Goal: Information Seeking & Learning: Obtain resource

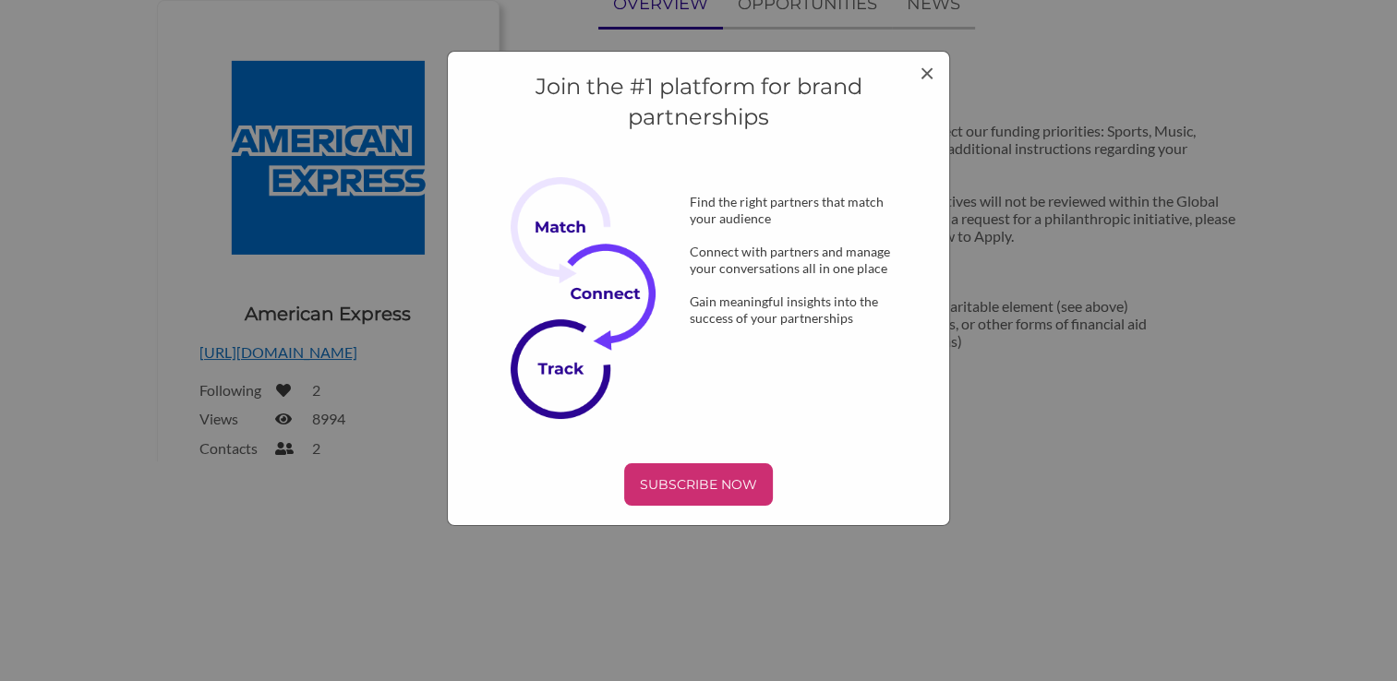
click at [945, 74] on div "Join the #1 platform for brand partnerships Find the right partners that match …" at bounding box center [698, 289] width 503 height 476
click at [922, 76] on span "×" at bounding box center [927, 71] width 15 height 31
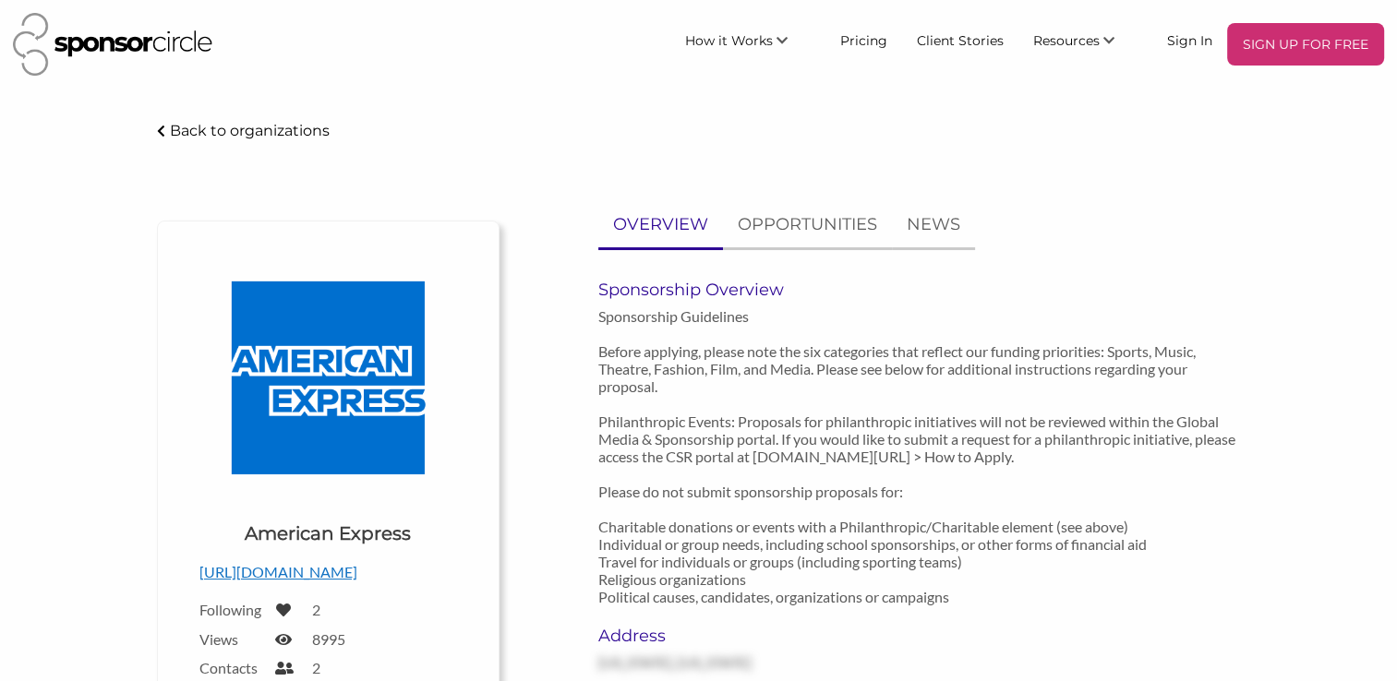
scroll to position [88, 0]
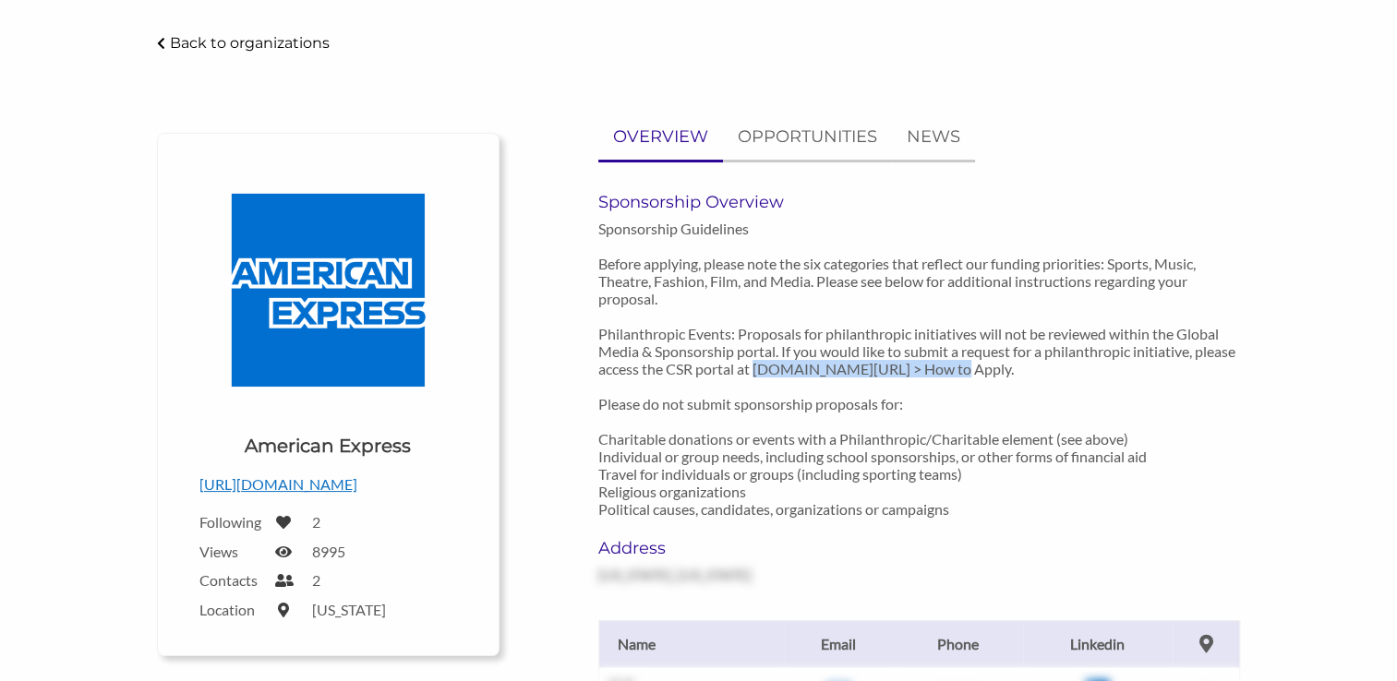
drag, startPoint x: 799, startPoint y: 367, endPoint x: 999, endPoint y: 371, distance: 200.4
click at [999, 371] on p "Sponsorship Guidelines Before applying, please note the six categories that ref…" at bounding box center [919, 369] width 642 height 298
copy p "[DOMAIN_NAME][URL]"
